Goal: Information Seeking & Learning: Learn about a topic

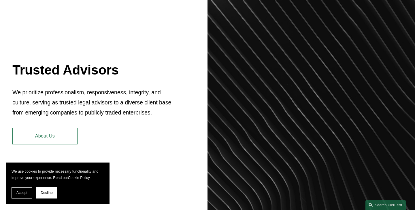
scroll to position [216, 0]
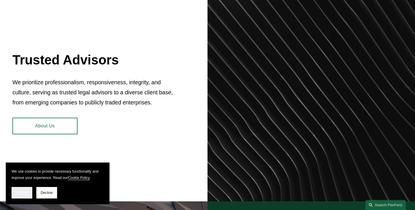
click at [25, 192] on span "Accept" at bounding box center [21, 193] width 11 height 4
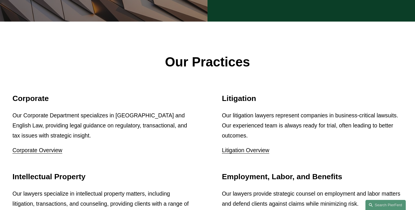
scroll to position [693, 0]
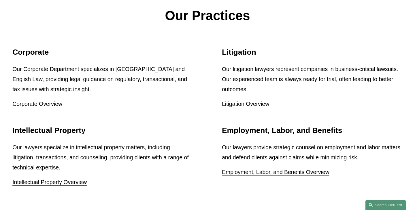
click at [258, 101] on link "Litigation Overview" at bounding box center [245, 104] width 47 height 6
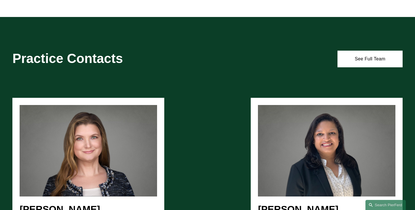
scroll to position [336, 0]
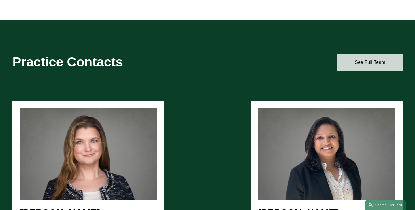
click at [371, 62] on link "See Full Team" at bounding box center [369, 62] width 65 height 17
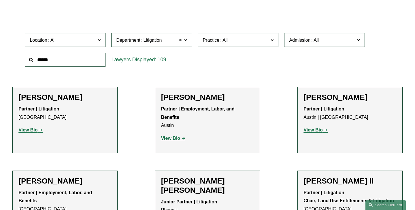
scroll to position [160, 0]
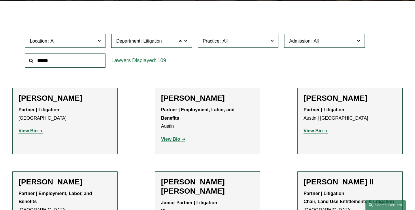
click at [100, 40] on span at bounding box center [99, 40] width 3 height 7
click at [0, 0] on link "[GEOGRAPHIC_DATA]" at bounding box center [0, 0] width 0 height 0
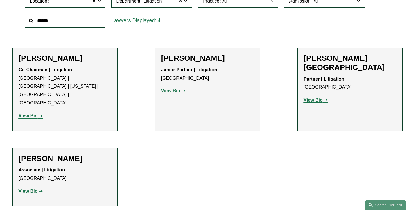
scroll to position [200, 0]
click at [172, 93] on strong "View Bio" at bounding box center [170, 90] width 19 height 5
click at [316, 97] on strong "View Bio" at bounding box center [312, 99] width 19 height 5
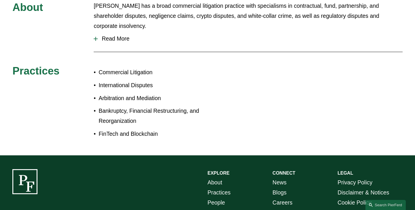
scroll to position [288, 0]
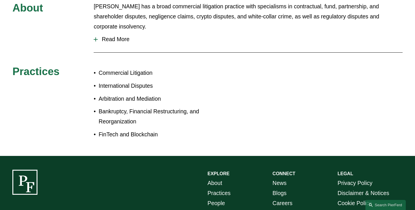
click at [122, 36] on span "Read More" at bounding box center [250, 39] width 305 height 7
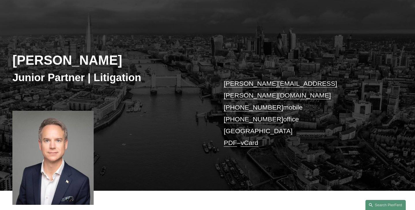
scroll to position [42, 0]
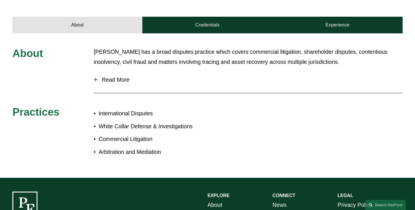
scroll to position [225, 0]
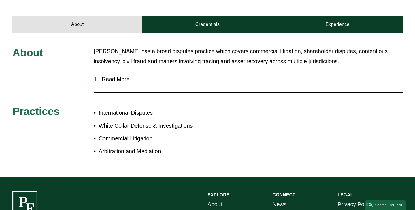
click at [124, 76] on span "Read More" at bounding box center [250, 79] width 305 height 7
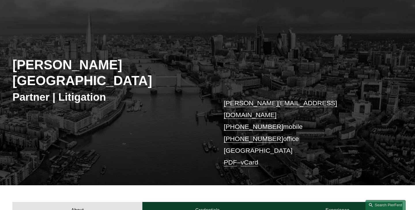
scroll to position [0, 0]
